Goal: Task Accomplishment & Management: Use online tool/utility

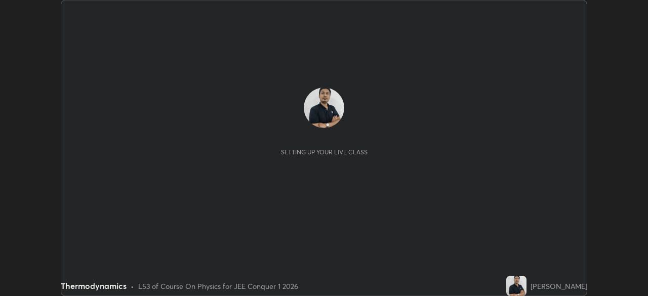
scroll to position [296, 648]
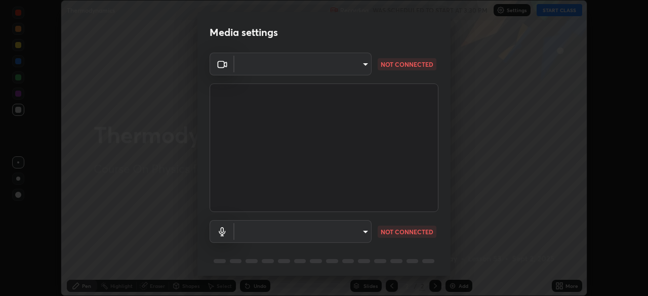
type input "d1d801c93c7654c4b633a6c07394091896b345958fc18d5d3497827749e02924"
type input "default"
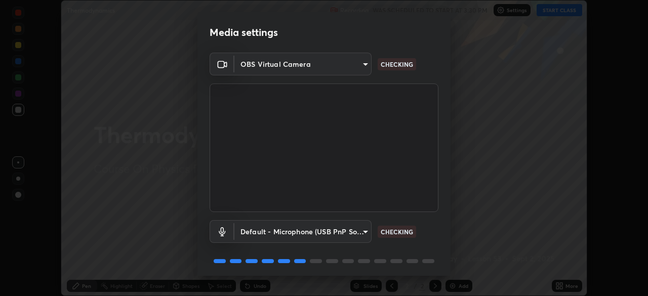
click at [352, 66] on body "Erase all Thermodynamics Recording WAS SCHEDULED TO START AT 3:30 PM Settings S…" at bounding box center [324, 148] width 648 height 296
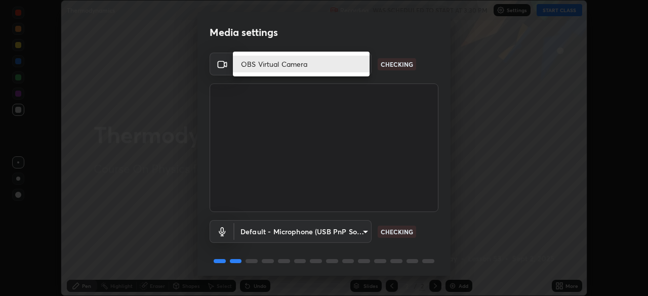
click at [412, 67] on div at bounding box center [324, 148] width 648 height 296
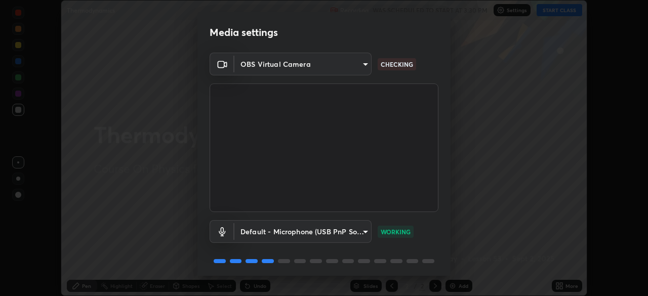
click at [350, 61] on body "Erase all Thermodynamics Recording WAS SCHEDULED TO START AT 3:30 PM Settings S…" at bounding box center [324, 148] width 648 height 296
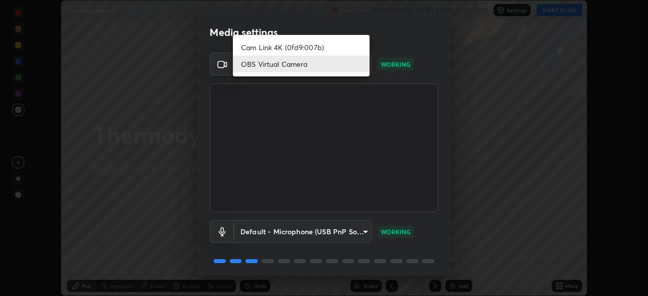
click at [317, 47] on li "Cam Link 4K (0fd9:007b)" at bounding box center [301, 47] width 137 height 17
type input "d5d1096bb91751ddbc4e14a102c0e37309a205399cb77019be1f1076424a97fc"
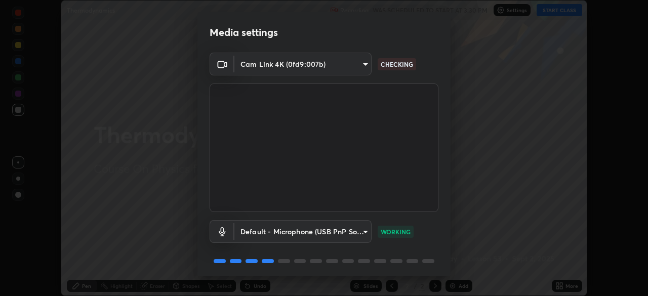
click at [339, 63] on body "Erase all Thermodynamics Recording WAS SCHEDULED TO START AT 3:30 PM Settings S…" at bounding box center [324, 148] width 648 height 296
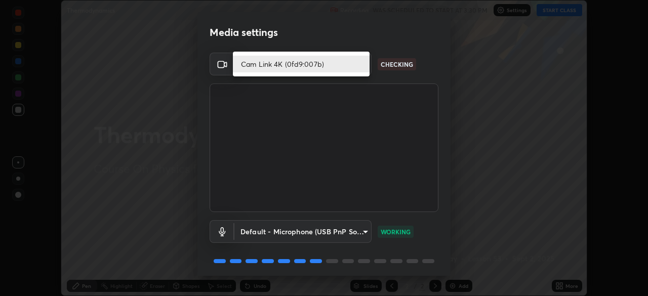
click at [340, 61] on li "Cam Link 4K (0fd9:007b)" at bounding box center [301, 64] width 137 height 17
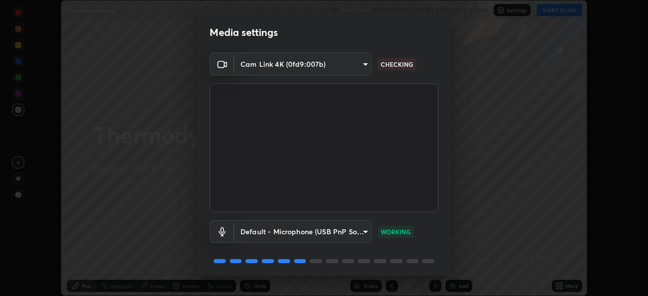
click at [334, 64] on body "Erase all Thermodynamics Recording WAS SCHEDULED TO START AT 3:30 PM Settings S…" at bounding box center [324, 148] width 648 height 296
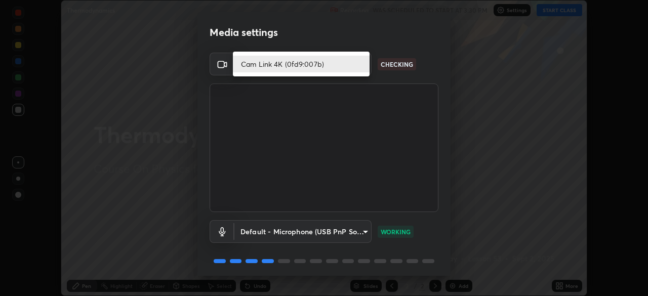
click at [337, 65] on li "Cam Link 4K (0fd9:007b)" at bounding box center [301, 64] width 137 height 17
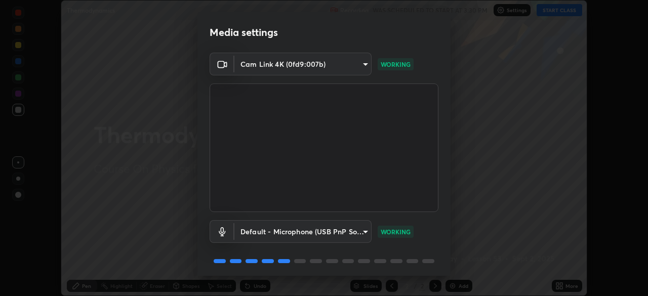
scroll to position [36, 0]
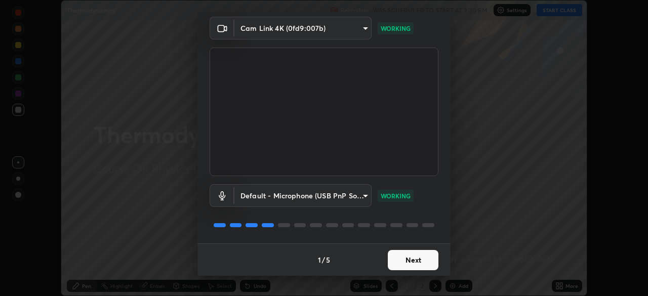
click at [414, 256] on button "Next" at bounding box center [413, 260] width 51 height 20
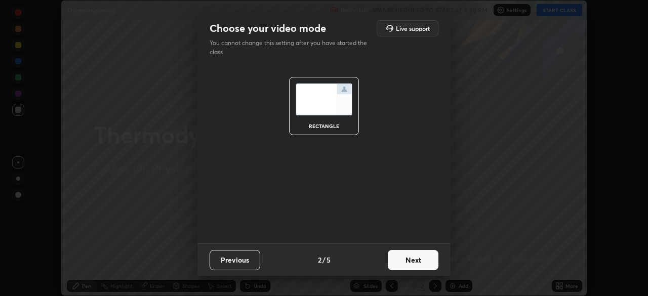
scroll to position [0, 0]
click at [424, 266] on button "Next" at bounding box center [413, 260] width 51 height 20
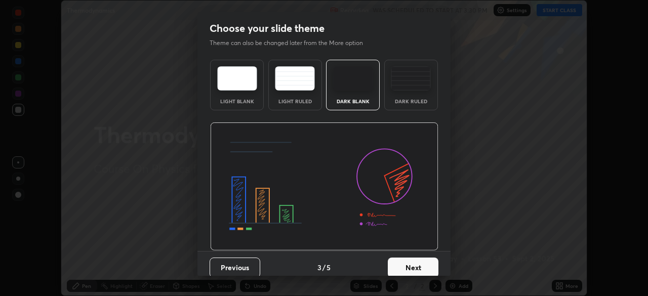
click at [425, 268] on button "Next" at bounding box center [413, 268] width 51 height 20
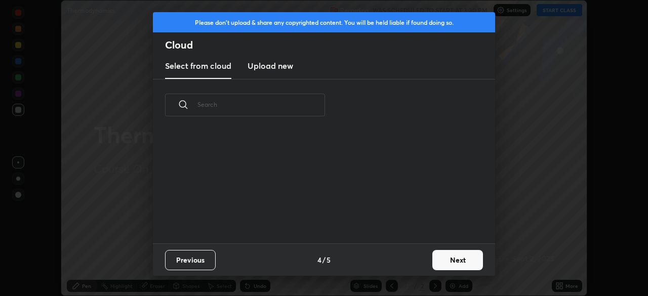
click at [461, 261] on button "Next" at bounding box center [458, 260] width 51 height 20
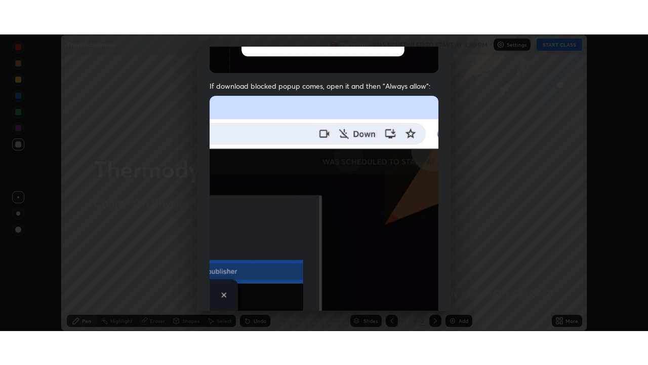
scroll to position [243, 0]
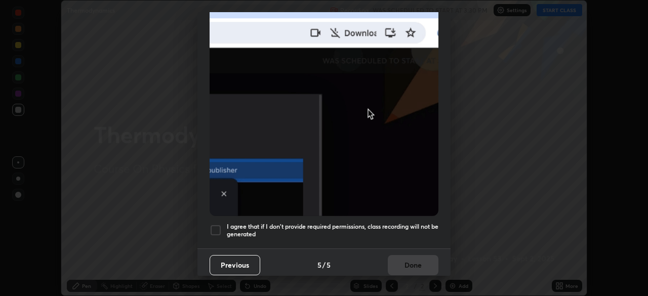
click at [219, 224] on div at bounding box center [216, 230] width 12 height 12
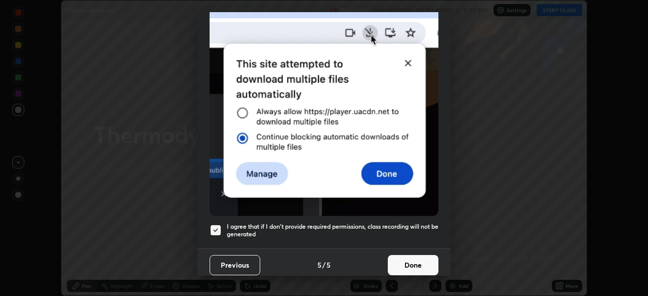
click at [411, 262] on button "Done" at bounding box center [413, 265] width 51 height 20
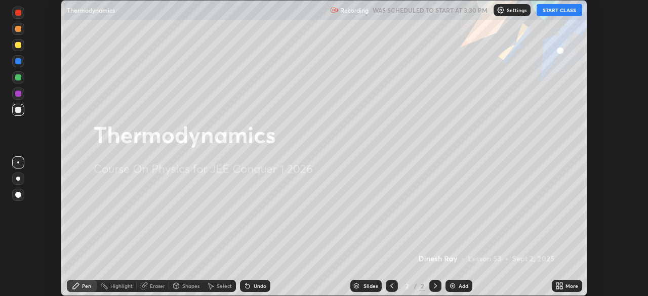
click at [561, 284] on icon at bounding box center [561, 284] width 3 height 3
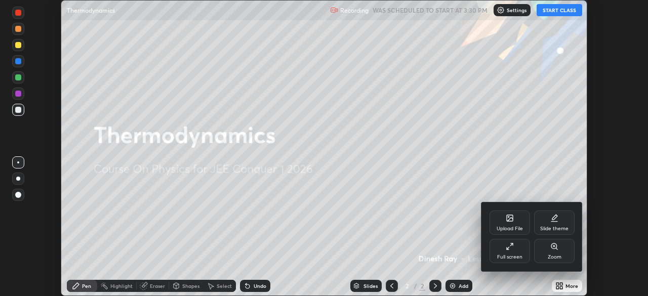
click at [515, 251] on div "Full screen" at bounding box center [510, 251] width 41 height 24
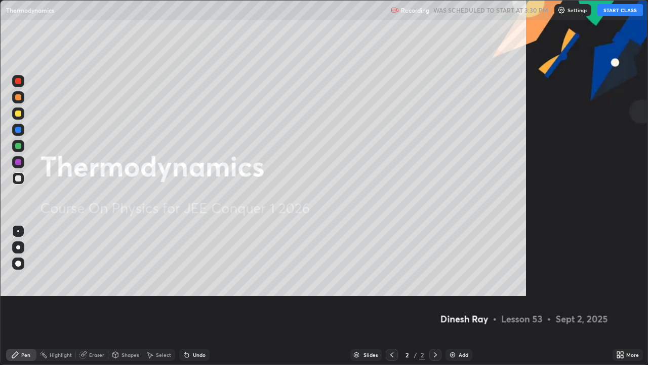
scroll to position [365, 648]
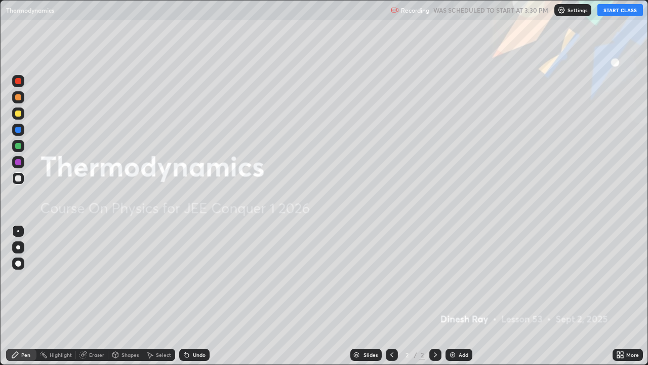
click at [632, 15] on button "START CLASS" at bounding box center [621, 10] width 46 height 12
click at [464, 296] on div "Add" at bounding box center [464, 354] width 10 height 5
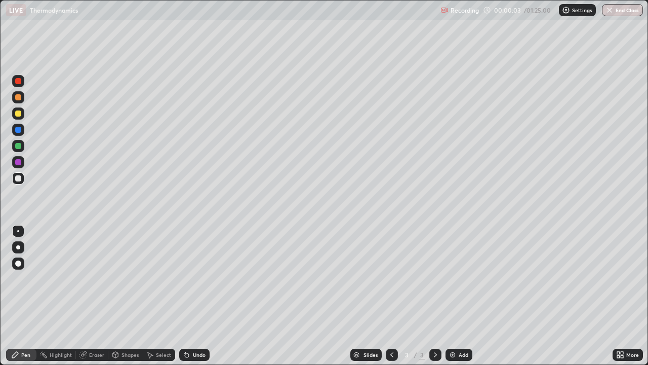
click at [23, 247] on div at bounding box center [18, 247] width 12 height 12
click at [19, 113] on div at bounding box center [18, 113] width 6 height 6
click at [18, 180] on div at bounding box center [18, 178] width 6 height 6
click at [18, 112] on div at bounding box center [18, 113] width 6 height 6
click at [14, 134] on div at bounding box center [18, 130] width 12 height 12
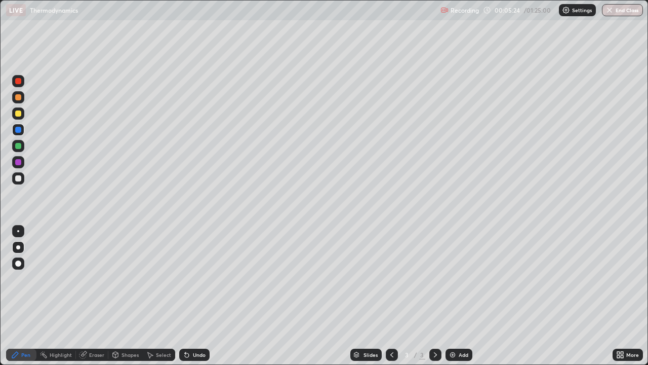
click at [23, 149] on div at bounding box center [18, 146] width 12 height 12
click at [22, 114] on div at bounding box center [18, 113] width 12 height 12
click at [21, 174] on div at bounding box center [18, 178] width 12 height 12
click at [462, 296] on div "Add" at bounding box center [464, 354] width 10 height 5
click at [16, 147] on div at bounding box center [18, 146] width 6 height 6
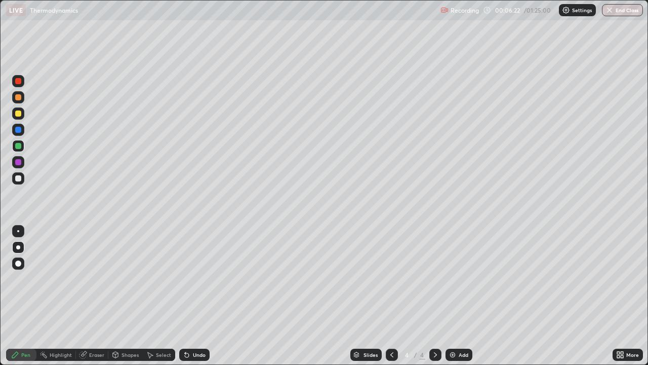
click at [22, 115] on div at bounding box center [18, 113] width 12 height 12
click at [196, 296] on div "Undo" at bounding box center [194, 354] width 30 height 12
click at [189, 296] on div "Undo" at bounding box center [194, 354] width 30 height 12
click at [190, 296] on div "Undo" at bounding box center [194, 354] width 30 height 12
click at [189, 296] on div "Undo" at bounding box center [194, 354] width 30 height 12
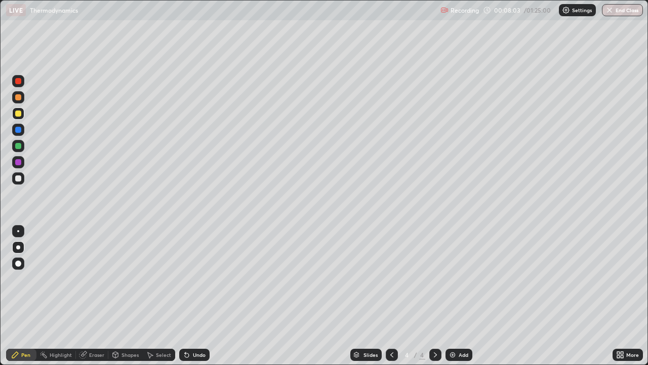
click at [188, 296] on icon at bounding box center [187, 355] width 8 height 8
click at [189, 296] on div "Undo" at bounding box center [194, 354] width 30 height 12
click at [191, 296] on div "Undo" at bounding box center [194, 354] width 30 height 12
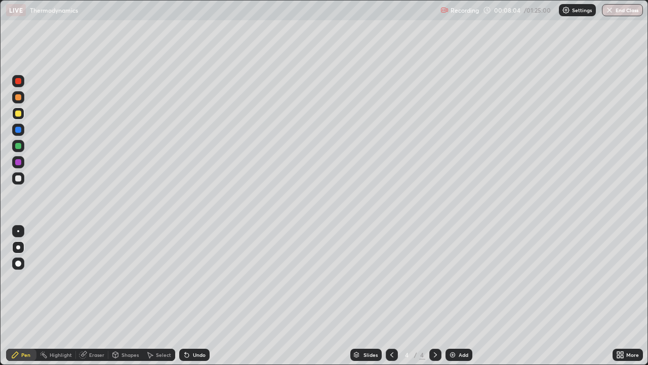
click at [196, 296] on div "Undo" at bounding box center [199, 354] width 13 height 5
click at [22, 180] on div at bounding box center [18, 178] width 12 height 12
click at [461, 296] on div "Add" at bounding box center [464, 354] width 10 height 5
click at [20, 118] on div at bounding box center [18, 113] width 12 height 12
click at [391, 296] on icon at bounding box center [392, 355] width 8 height 8
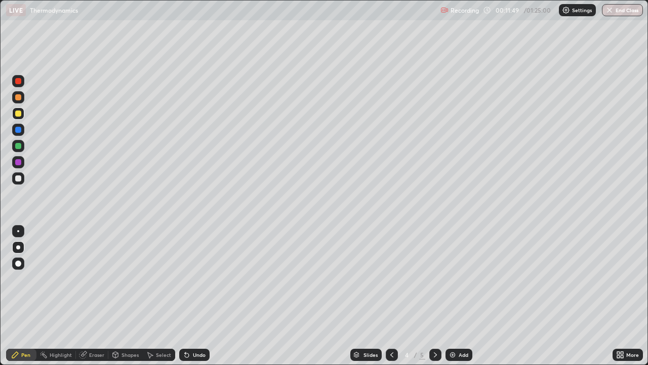
click at [434, 296] on icon at bounding box center [436, 355] width 8 height 8
click at [24, 178] on div at bounding box center [18, 178] width 16 height 16
click at [23, 127] on div at bounding box center [18, 130] width 12 height 12
click at [20, 115] on div at bounding box center [18, 113] width 6 height 6
click at [19, 129] on div at bounding box center [18, 130] width 6 height 6
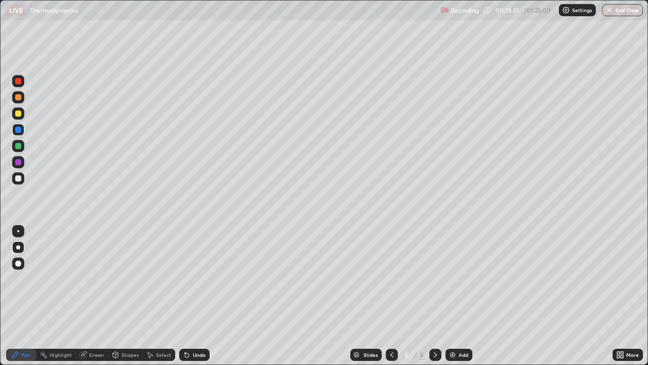
click at [191, 296] on div "Undo" at bounding box center [194, 354] width 30 height 12
click at [188, 296] on div "Undo" at bounding box center [194, 354] width 30 height 12
click at [186, 296] on div "Undo" at bounding box center [194, 354] width 30 height 12
click at [457, 296] on div "Add" at bounding box center [459, 354] width 27 height 12
click at [19, 98] on div at bounding box center [18, 97] width 6 height 6
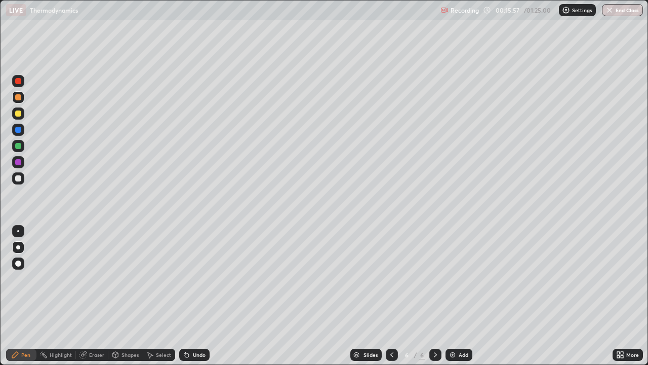
click at [22, 180] on div at bounding box center [18, 178] width 12 height 12
click at [20, 112] on div at bounding box center [18, 113] width 6 height 6
click at [20, 182] on div at bounding box center [18, 178] width 12 height 12
click at [18, 132] on div at bounding box center [18, 130] width 6 height 6
click at [201, 296] on div "Undo" at bounding box center [199, 354] width 13 height 5
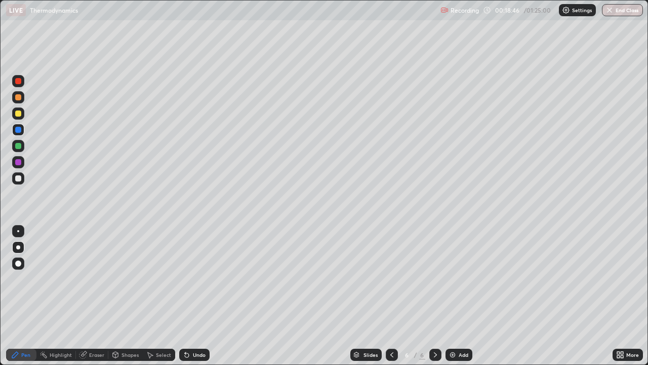
click at [198, 296] on div "Undo" at bounding box center [199, 354] width 13 height 5
click at [195, 296] on div "Undo" at bounding box center [199, 354] width 13 height 5
click at [193, 296] on div "Undo" at bounding box center [199, 354] width 13 height 5
click at [190, 296] on div "Undo" at bounding box center [194, 354] width 30 height 12
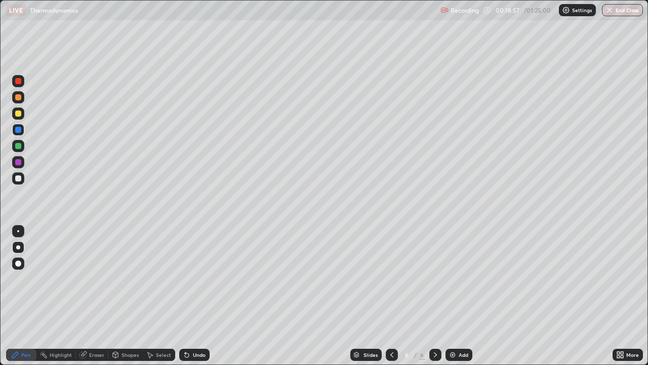
click at [18, 144] on div at bounding box center [18, 146] width 6 height 6
click at [453, 296] on img at bounding box center [453, 355] width 8 height 8
click at [122, 296] on div "Shapes" at bounding box center [130, 354] width 17 height 5
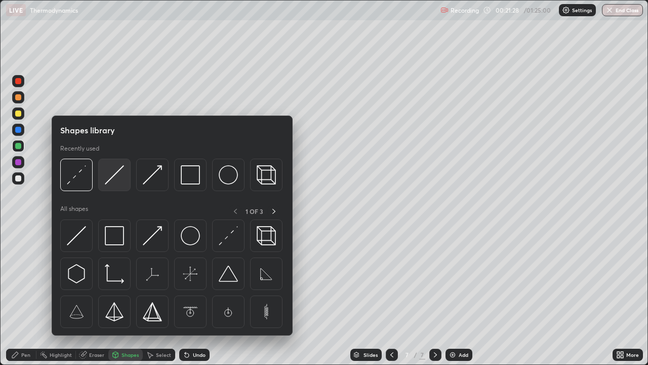
click at [115, 183] on img at bounding box center [114, 174] width 19 height 19
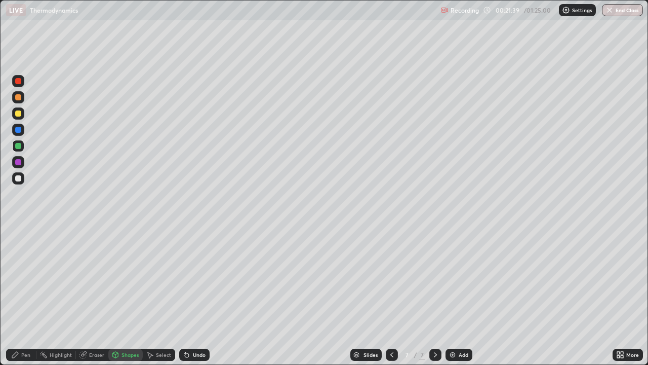
click at [23, 130] on div at bounding box center [18, 130] width 12 height 12
click at [28, 296] on div "Pen" at bounding box center [25, 354] width 9 height 5
click at [17, 182] on div at bounding box center [18, 178] width 12 height 12
click at [19, 129] on div at bounding box center [18, 130] width 6 height 6
click at [16, 110] on div at bounding box center [18, 113] width 6 height 6
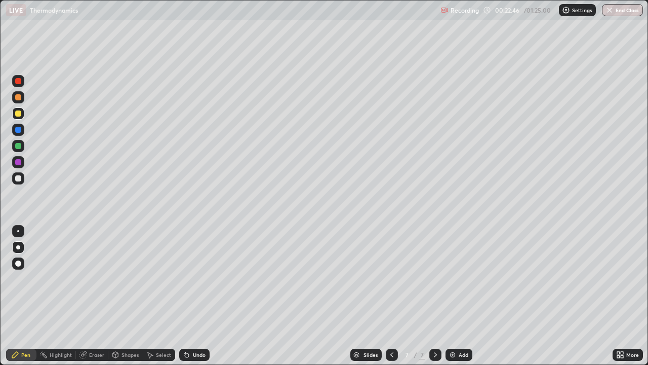
click at [22, 132] on div at bounding box center [18, 130] width 12 height 12
click at [22, 114] on div at bounding box center [18, 113] width 12 height 12
click at [459, 296] on div "Add" at bounding box center [464, 354] width 10 height 5
click at [193, 296] on div "Undo" at bounding box center [199, 354] width 13 height 5
click at [185, 296] on icon at bounding box center [187, 355] width 4 height 4
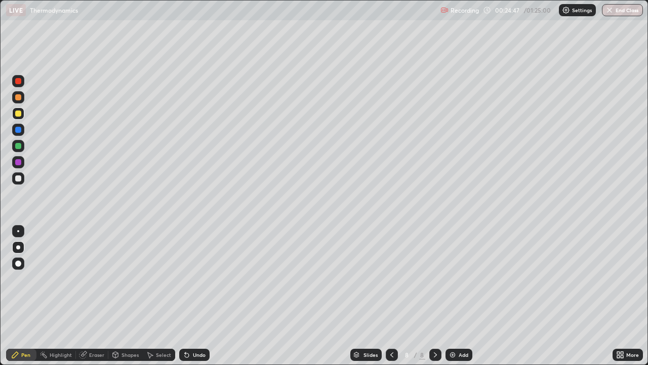
click at [20, 131] on div at bounding box center [18, 130] width 6 height 6
click at [195, 296] on div "Undo" at bounding box center [194, 354] width 30 height 12
click at [196, 296] on div "Undo" at bounding box center [199, 354] width 13 height 5
click at [456, 296] on img at bounding box center [453, 355] width 8 height 8
click at [21, 97] on div at bounding box center [18, 97] width 6 height 6
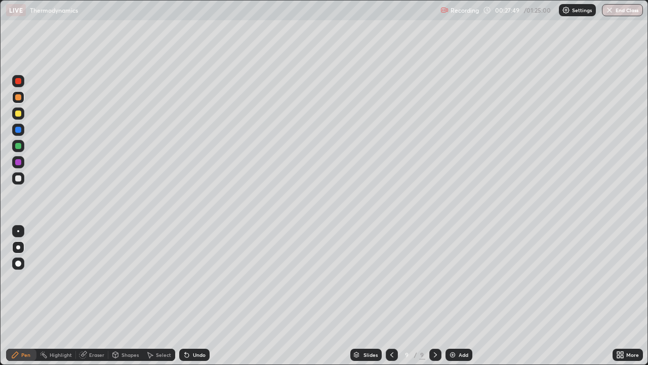
click at [197, 296] on div "Undo" at bounding box center [199, 354] width 13 height 5
click at [23, 180] on div at bounding box center [18, 178] width 12 height 12
click at [16, 130] on div at bounding box center [18, 130] width 6 height 6
click at [199, 296] on div "Undo" at bounding box center [194, 354] width 30 height 12
click at [196, 296] on div "Undo" at bounding box center [199, 354] width 13 height 5
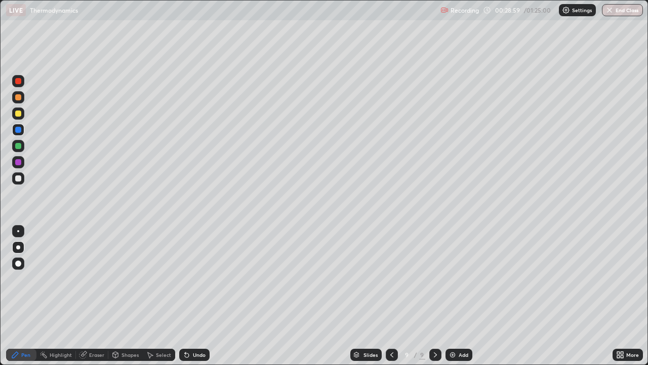
click at [202, 296] on div "Undo" at bounding box center [194, 354] width 30 height 12
click at [18, 114] on div at bounding box center [18, 113] width 6 height 6
click at [459, 296] on div "Add" at bounding box center [464, 354] width 10 height 5
click at [22, 116] on div at bounding box center [18, 113] width 12 height 12
click at [21, 110] on div at bounding box center [18, 113] width 12 height 12
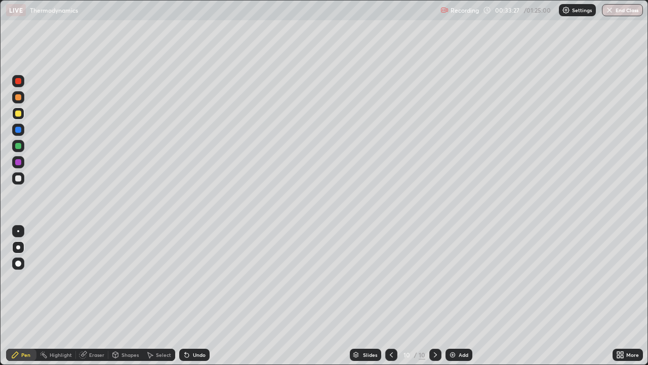
click at [390, 296] on icon at bounding box center [391, 355] width 8 height 8
click at [436, 296] on div at bounding box center [436, 354] width 12 height 12
click at [20, 133] on div at bounding box center [18, 130] width 12 height 12
click at [21, 143] on div at bounding box center [18, 146] width 12 height 12
click at [24, 119] on div at bounding box center [18, 113] width 16 height 16
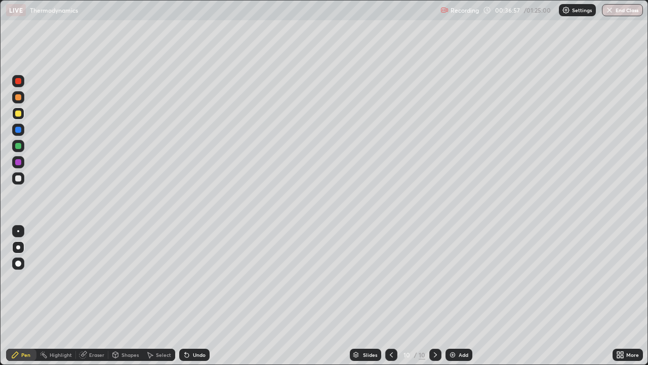
click at [462, 296] on div "Add" at bounding box center [464, 354] width 10 height 5
click at [21, 131] on div at bounding box center [18, 130] width 6 height 6
click at [20, 112] on div at bounding box center [18, 113] width 6 height 6
click at [201, 296] on div "Undo" at bounding box center [199, 354] width 13 height 5
click at [24, 183] on div at bounding box center [18, 178] width 12 height 16
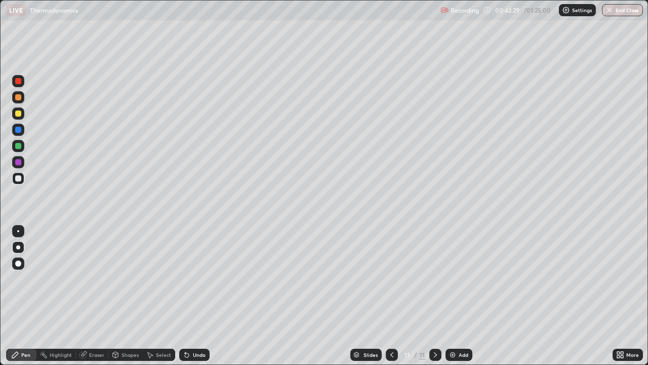
click at [465, 296] on div "Add" at bounding box center [464, 354] width 10 height 5
click at [19, 114] on div at bounding box center [18, 113] width 6 height 6
click at [18, 130] on div at bounding box center [18, 130] width 6 height 6
click at [198, 296] on div "Undo" at bounding box center [199, 354] width 13 height 5
click at [195, 296] on div "Undo" at bounding box center [194, 354] width 30 height 12
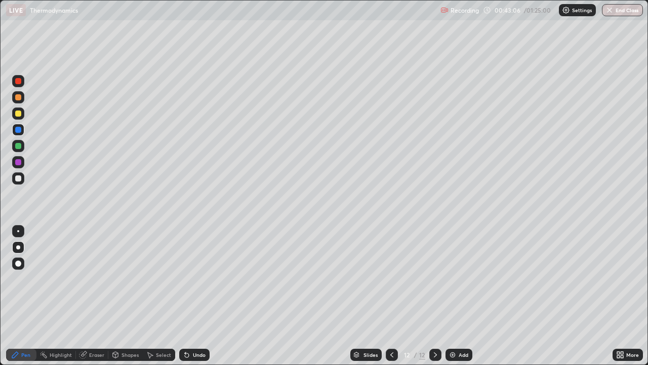
click at [192, 296] on div "Undo" at bounding box center [194, 354] width 30 height 12
click at [196, 296] on div "Undo" at bounding box center [194, 354] width 30 height 12
click at [25, 176] on div at bounding box center [18, 178] width 16 height 16
click at [201, 296] on div "Undo" at bounding box center [194, 354] width 30 height 12
click at [449, 296] on img at bounding box center [453, 355] width 8 height 8
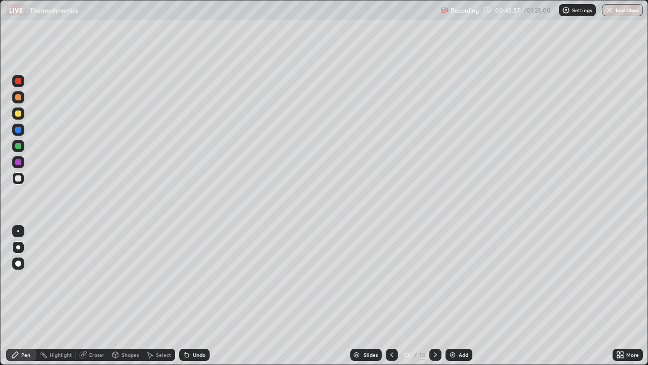
click at [390, 296] on icon at bounding box center [392, 355] width 8 height 8
click at [434, 296] on icon at bounding box center [436, 355] width 8 height 8
click at [392, 296] on icon at bounding box center [392, 355] width 8 height 8
click at [390, 296] on icon at bounding box center [392, 355] width 8 height 8
click at [102, 296] on div "Eraser" at bounding box center [96, 354] width 15 height 5
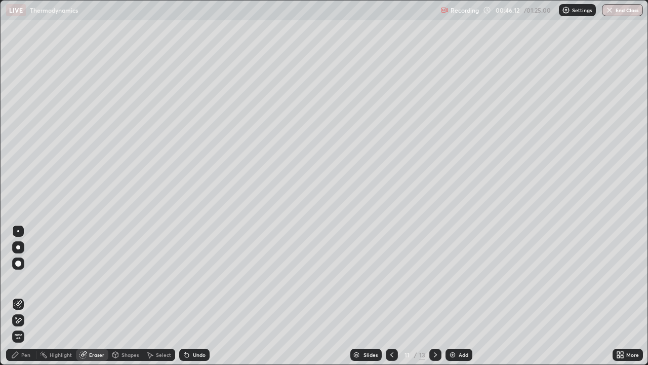
click at [435, 296] on icon at bounding box center [436, 355] width 8 height 8
click at [434, 296] on icon at bounding box center [436, 355] width 8 height 8
click at [19, 296] on icon at bounding box center [15, 355] width 8 height 8
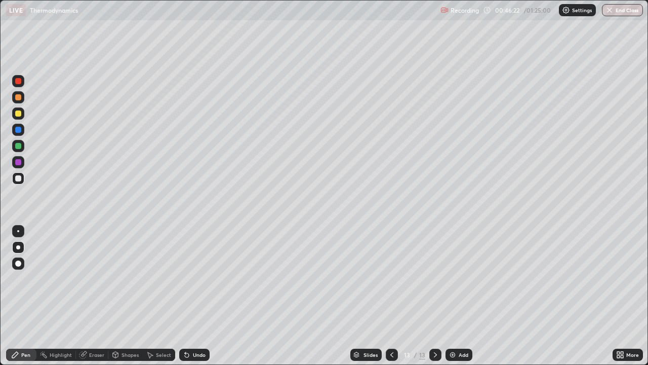
click at [18, 111] on div at bounding box center [18, 113] width 6 height 6
click at [20, 182] on div at bounding box center [18, 178] width 12 height 12
click at [24, 174] on div at bounding box center [18, 178] width 12 height 16
click at [95, 296] on div "Eraser" at bounding box center [96, 354] width 15 height 5
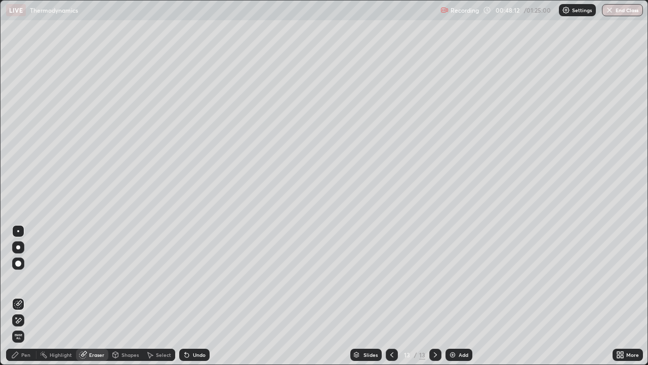
click at [23, 296] on div "Pen" at bounding box center [25, 354] width 9 height 5
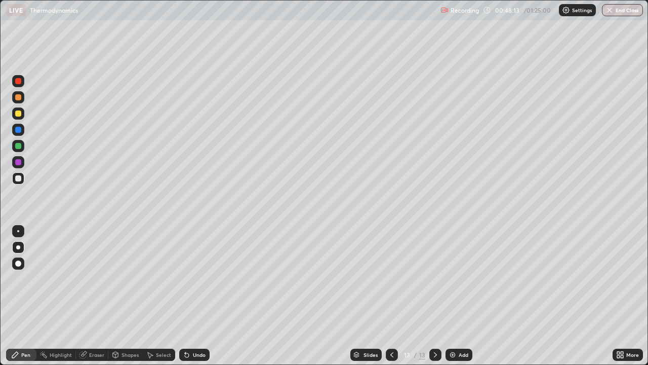
click at [20, 147] on div at bounding box center [18, 146] width 6 height 6
click at [96, 296] on div "Eraser" at bounding box center [92, 354] width 32 height 12
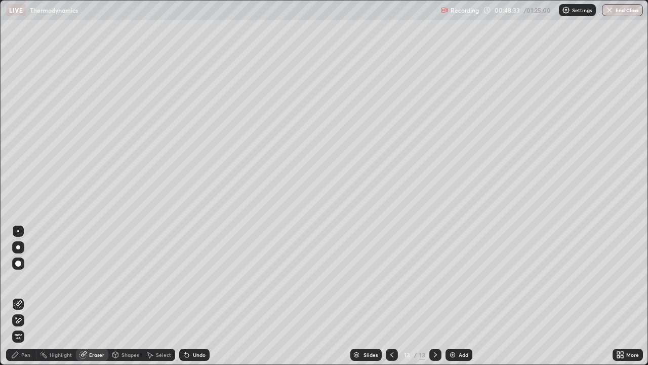
click at [26, 296] on div "Pen" at bounding box center [25, 354] width 9 height 5
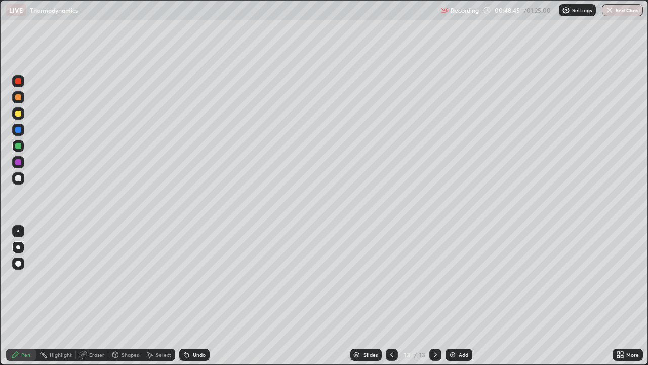
click at [395, 296] on div at bounding box center [392, 354] width 12 height 12
click at [434, 296] on icon at bounding box center [436, 355] width 8 height 8
click at [457, 296] on div "Add" at bounding box center [459, 354] width 27 height 12
click at [19, 112] on div at bounding box center [18, 113] width 6 height 6
click at [19, 176] on div at bounding box center [18, 178] width 6 height 6
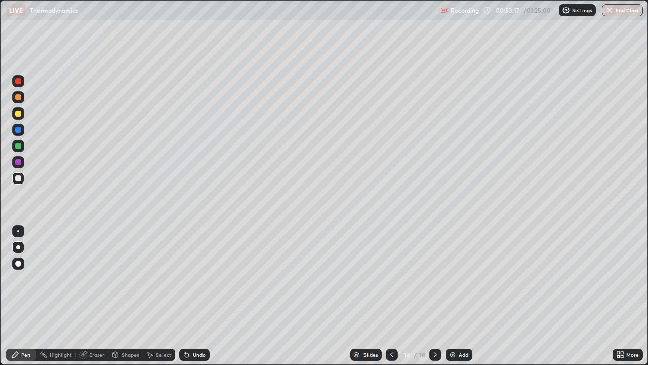
click at [193, 296] on div "Undo" at bounding box center [194, 354] width 30 height 12
click at [191, 296] on div "Undo" at bounding box center [194, 354] width 30 height 12
click at [25, 130] on div at bounding box center [18, 130] width 16 height 16
click at [15, 112] on div at bounding box center [18, 113] width 6 height 6
click at [198, 296] on div "Undo" at bounding box center [199, 354] width 13 height 5
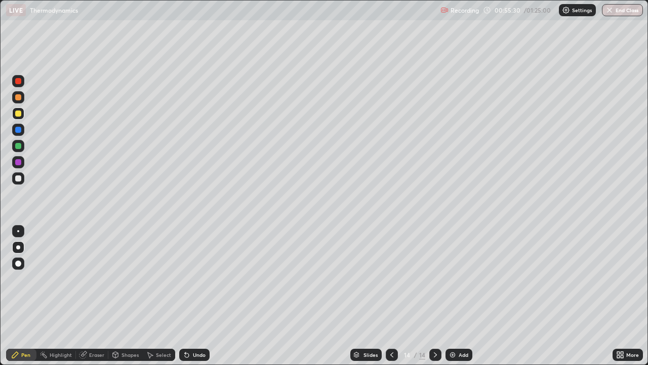
click at [20, 178] on div at bounding box center [18, 178] width 6 height 6
click at [201, 296] on div "Undo" at bounding box center [199, 354] width 13 height 5
click at [198, 296] on div "Undo" at bounding box center [199, 354] width 13 height 5
click at [16, 147] on div at bounding box center [18, 146] width 6 height 6
click at [20, 132] on div at bounding box center [18, 130] width 6 height 6
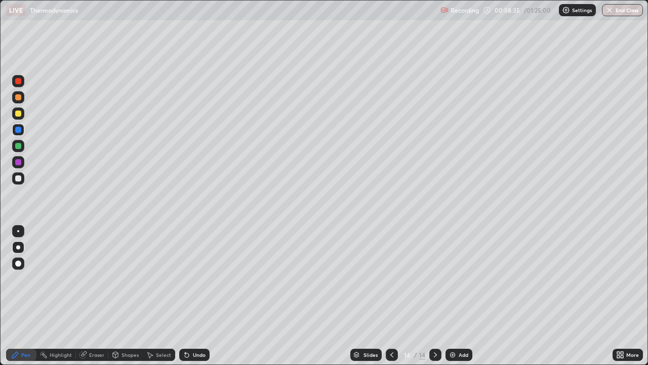
click at [455, 296] on img at bounding box center [453, 355] width 8 height 8
click at [19, 110] on div at bounding box center [18, 113] width 6 height 6
click at [191, 296] on div "Undo" at bounding box center [194, 354] width 30 height 12
click at [188, 296] on icon at bounding box center [187, 355] width 8 height 8
click at [184, 296] on icon at bounding box center [187, 355] width 8 height 8
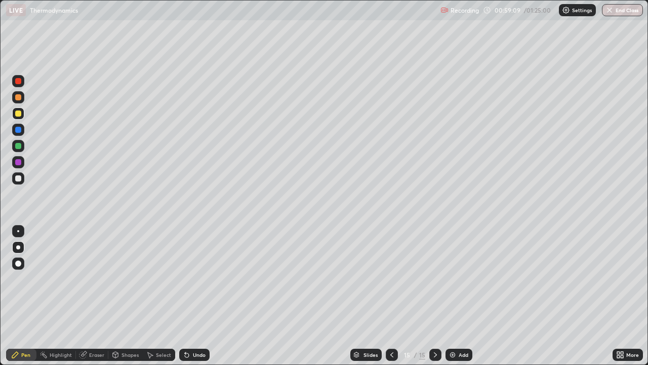
click at [185, 296] on icon at bounding box center [187, 355] width 4 height 4
click at [391, 296] on icon at bounding box center [392, 355] width 8 height 8
click at [436, 296] on icon at bounding box center [436, 355] width 8 height 8
click at [461, 296] on div "Add" at bounding box center [464, 354] width 10 height 5
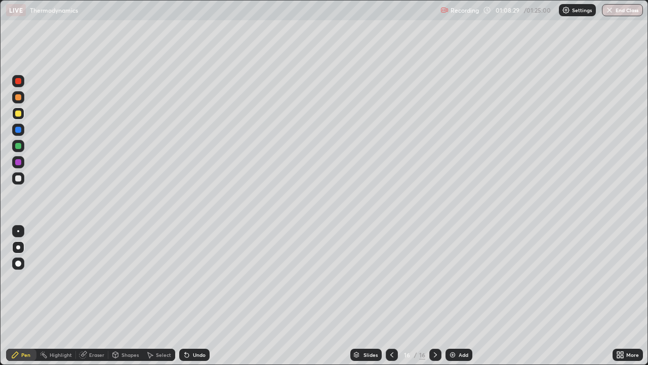
click at [93, 296] on div "Eraser" at bounding box center [96, 354] width 15 height 5
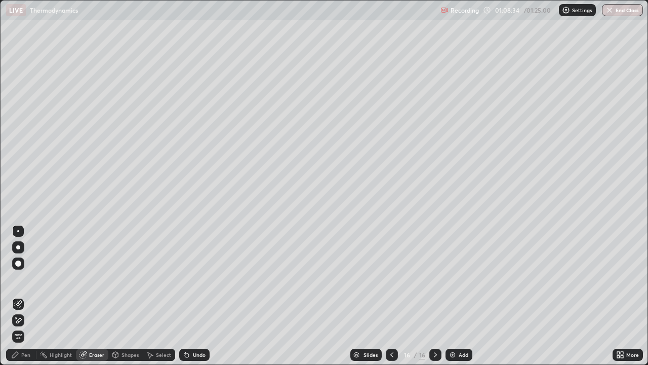
click at [23, 296] on div "Pen" at bounding box center [25, 354] width 9 height 5
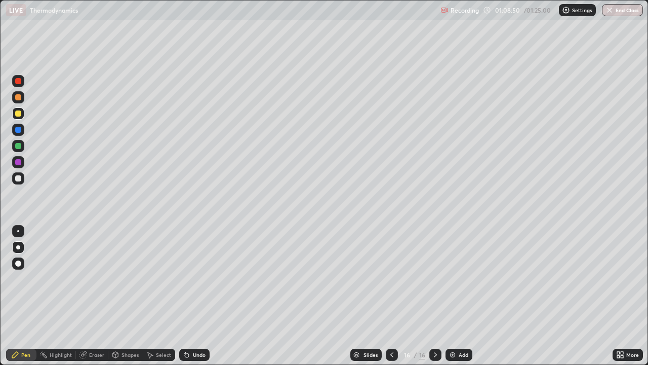
click at [19, 130] on div at bounding box center [18, 130] width 6 height 6
click at [195, 296] on div "Undo" at bounding box center [199, 354] width 13 height 5
click at [193, 296] on div "Undo" at bounding box center [199, 354] width 13 height 5
click at [198, 296] on div "Undo" at bounding box center [194, 354] width 30 height 12
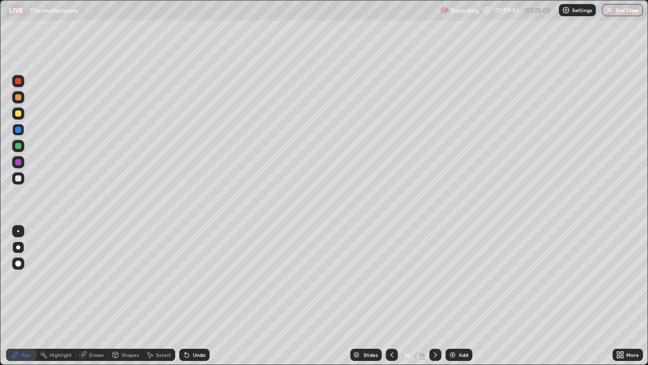
click at [23, 180] on div at bounding box center [18, 178] width 12 height 12
click at [462, 296] on div "Add" at bounding box center [464, 354] width 10 height 5
click at [19, 114] on div at bounding box center [18, 113] width 6 height 6
click at [201, 296] on div "Undo" at bounding box center [199, 354] width 13 height 5
click at [200, 296] on div "Undo" at bounding box center [199, 354] width 13 height 5
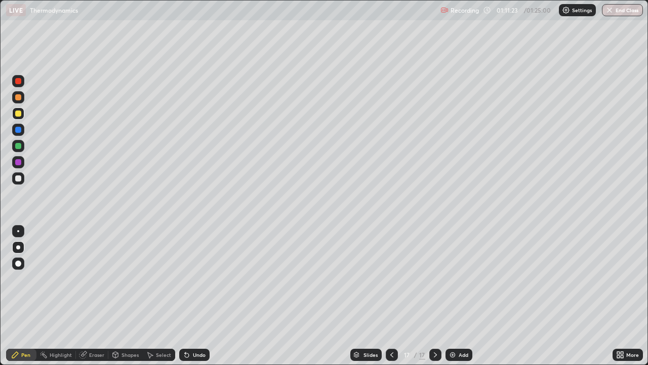
click at [199, 296] on div "Undo" at bounding box center [199, 354] width 13 height 5
click at [19, 181] on div at bounding box center [18, 178] width 12 height 12
click at [24, 148] on div at bounding box center [18, 146] width 12 height 12
click at [18, 112] on div at bounding box center [18, 113] width 6 height 6
click at [19, 178] on div at bounding box center [18, 178] width 6 height 6
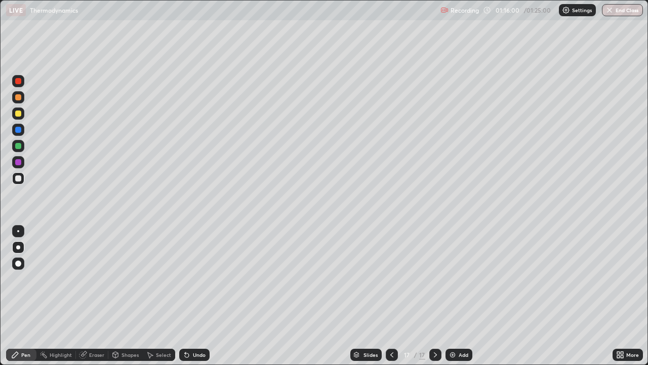
click at [457, 296] on div "Add" at bounding box center [459, 354] width 27 height 12
click at [19, 112] on div at bounding box center [18, 113] width 6 height 6
click at [19, 176] on div at bounding box center [18, 178] width 6 height 6
click at [193, 296] on div "Undo" at bounding box center [199, 354] width 13 height 5
click at [190, 296] on div "Undo" at bounding box center [194, 354] width 30 height 12
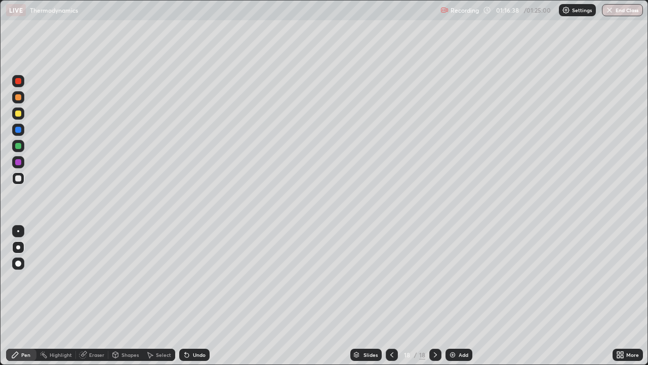
click at [22, 112] on div at bounding box center [18, 113] width 12 height 12
click at [200, 296] on div "Undo" at bounding box center [194, 354] width 30 height 12
click at [93, 296] on div "Eraser" at bounding box center [96, 354] width 15 height 5
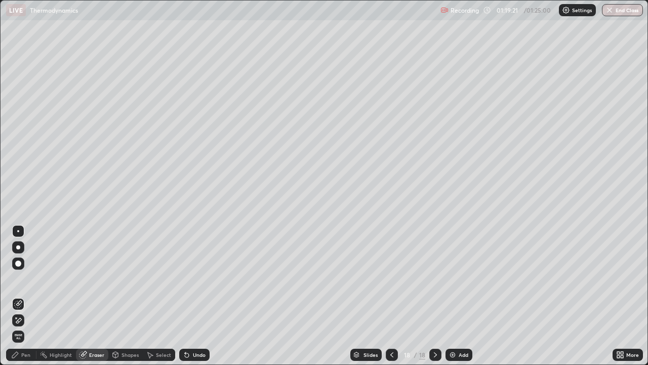
click at [21, 296] on div "Pen" at bounding box center [25, 354] width 9 height 5
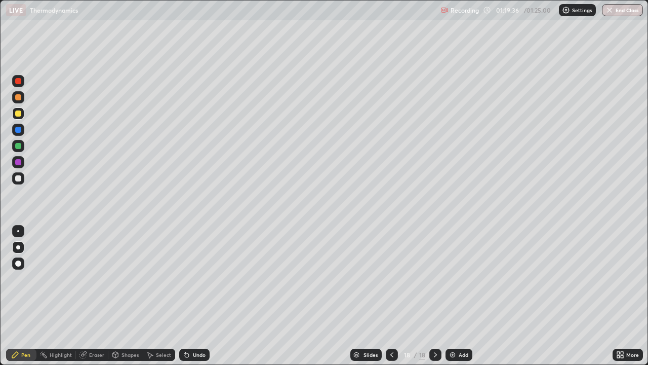
click at [20, 179] on div at bounding box center [18, 178] width 6 height 6
click at [96, 296] on div "Eraser" at bounding box center [96, 354] width 15 height 5
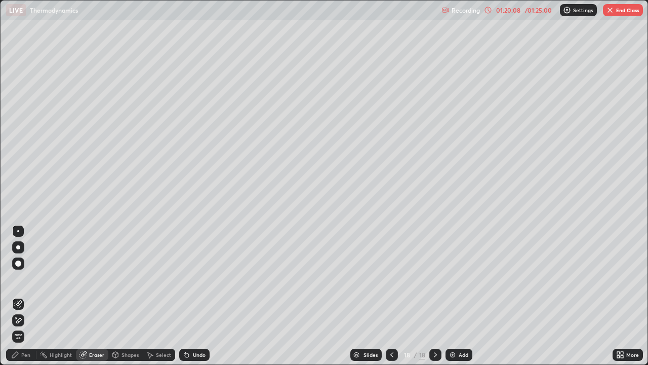
click at [19, 296] on icon at bounding box center [15, 355] width 8 height 8
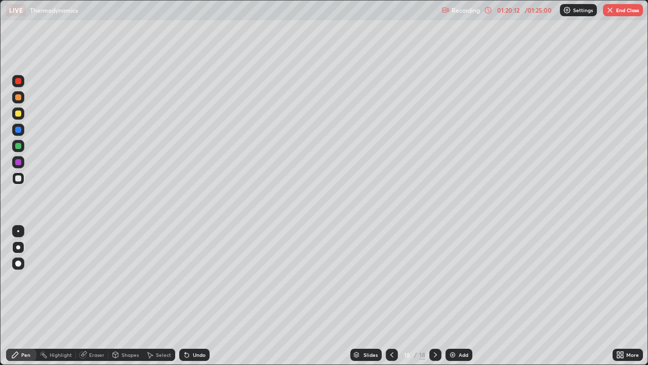
click at [15, 146] on div at bounding box center [18, 146] width 12 height 12
click at [17, 113] on div at bounding box center [18, 113] width 6 height 6
click at [97, 296] on div "Eraser" at bounding box center [96, 354] width 15 height 5
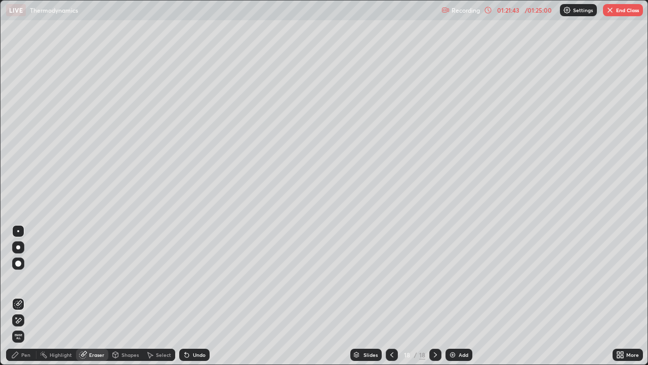
click at [16, 296] on icon at bounding box center [15, 355] width 6 height 6
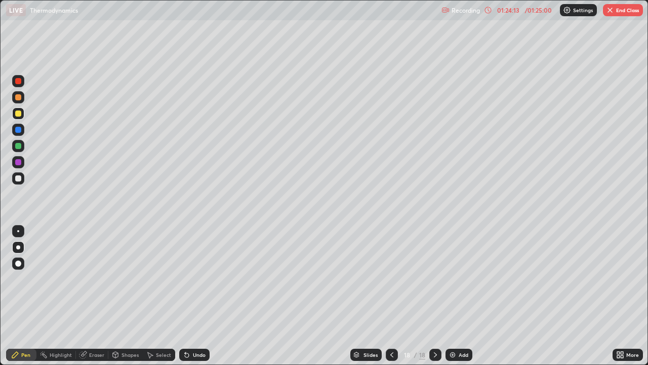
click at [634, 12] on button "End Class" at bounding box center [623, 10] width 40 height 12
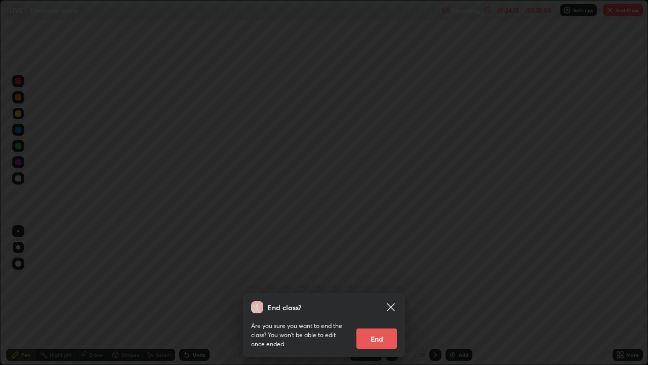
click at [385, 296] on button "End" at bounding box center [377, 338] width 41 height 20
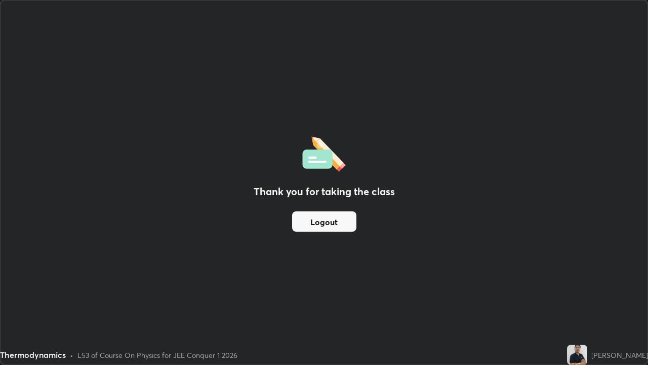
click at [345, 223] on button "Logout" at bounding box center [324, 221] width 64 height 20
